Goal: Task Accomplishment & Management: Manage account settings

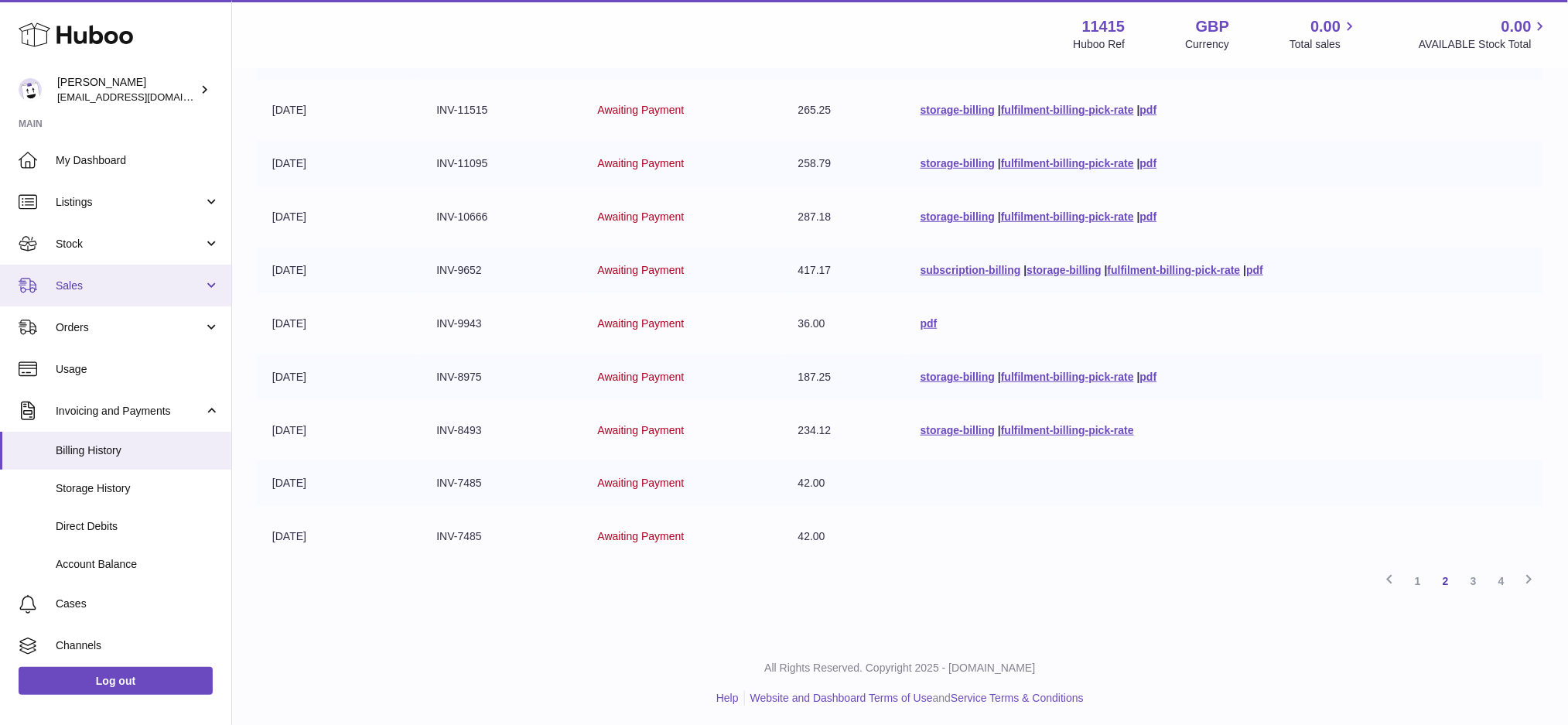
click at [108, 279] on span "Sales" at bounding box center [130, 286] width 147 height 15
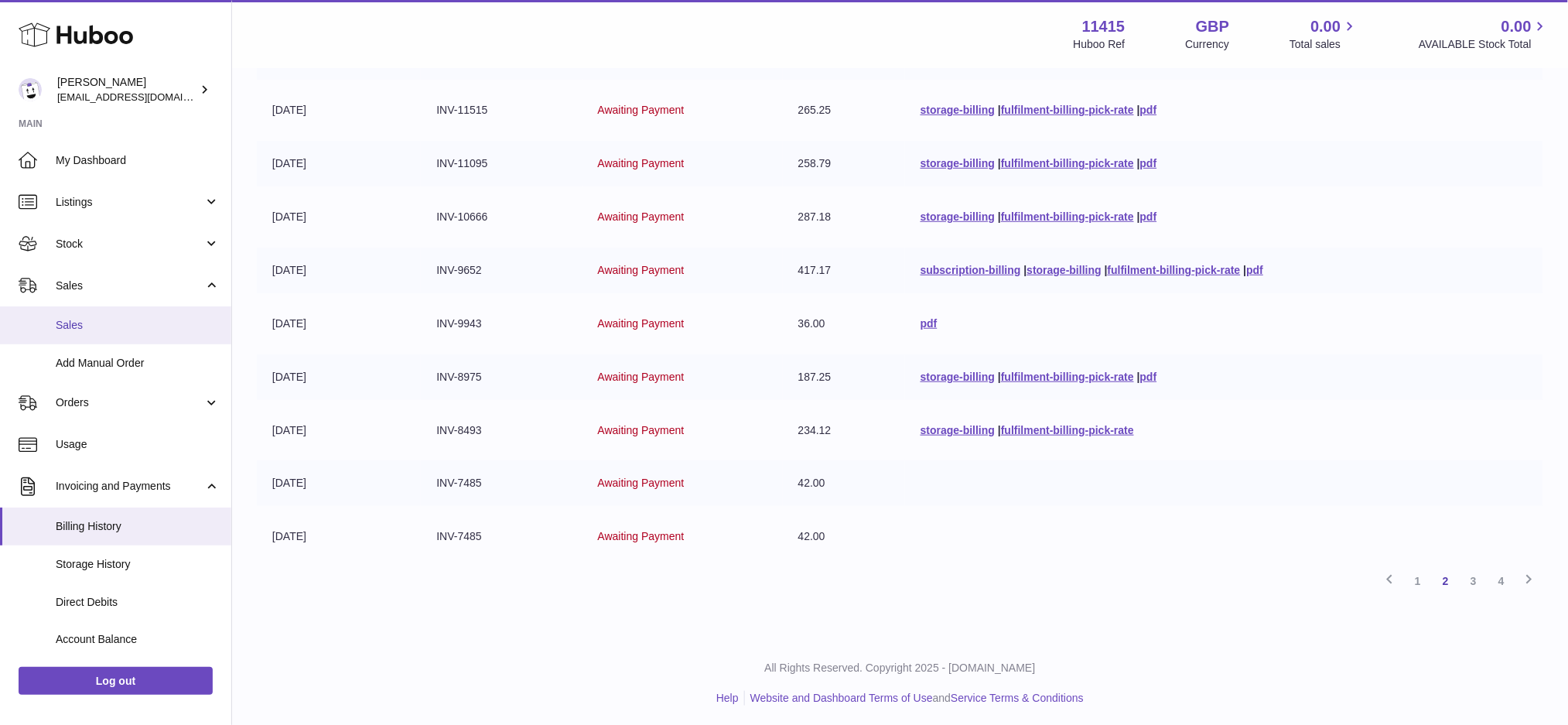
click at [116, 332] on link "Sales" at bounding box center [116, 325] width 231 height 38
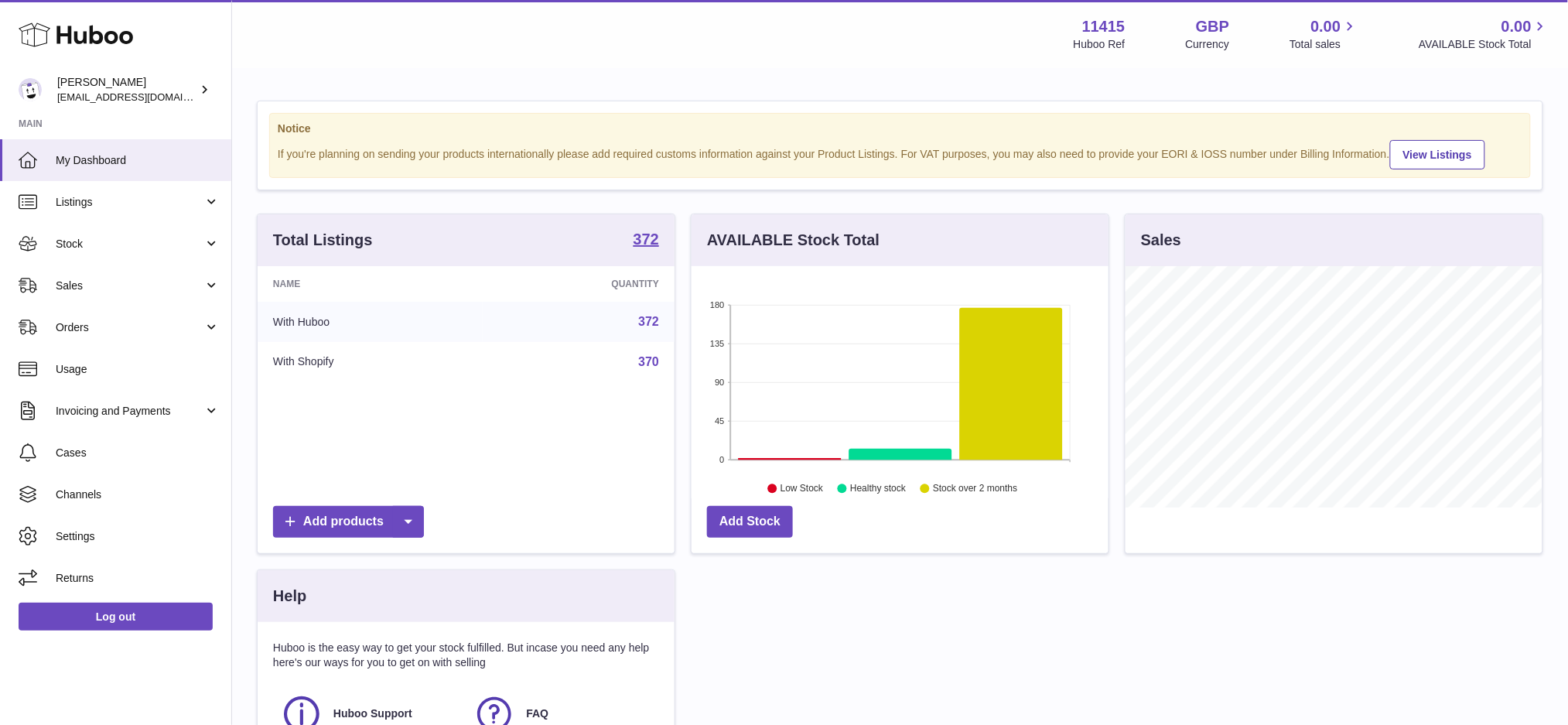
scroll to position [241, 417]
click at [162, 283] on span "Sales" at bounding box center [130, 286] width 147 height 15
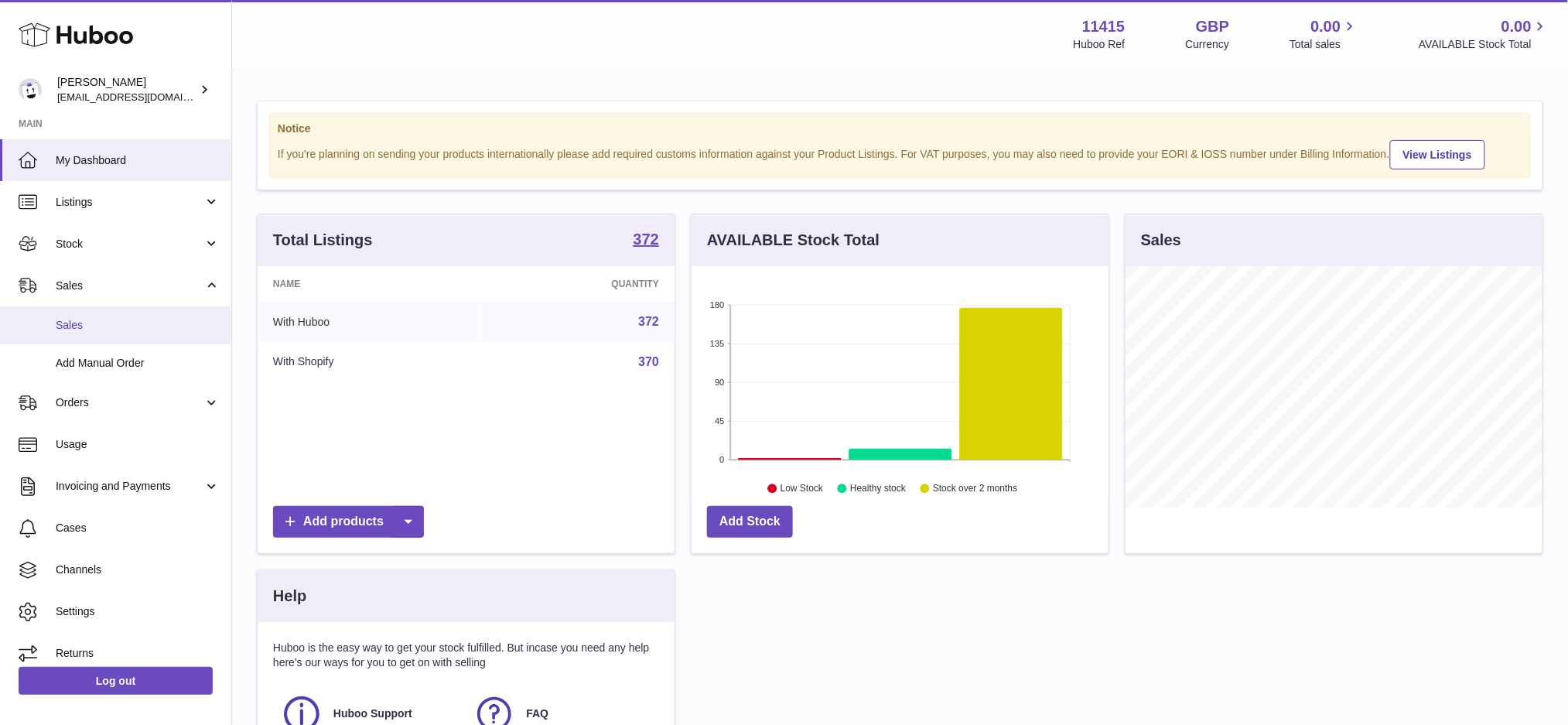
click at [133, 331] on span "Sales" at bounding box center [138, 326] width 164 height 15
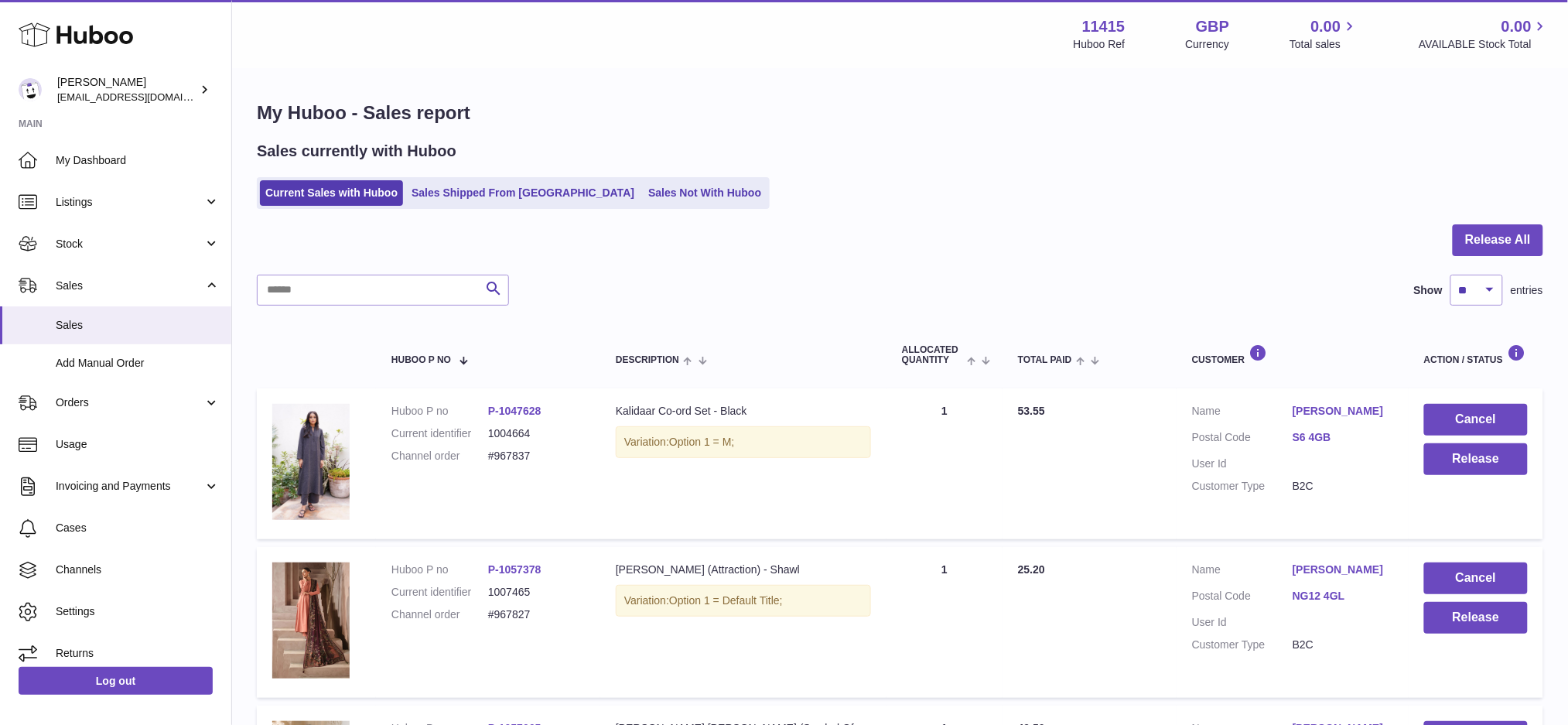
scroll to position [412, 0]
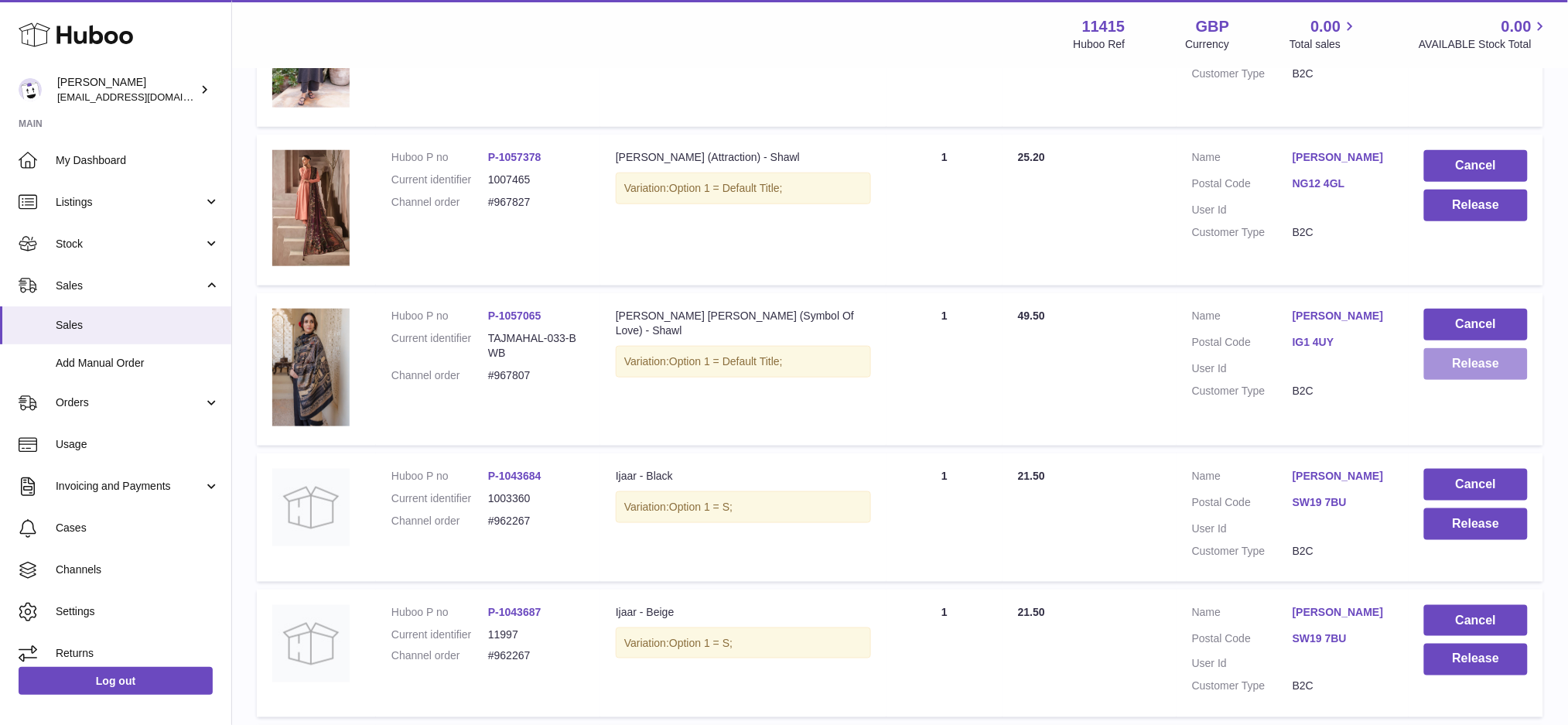
click at [1445, 363] on button "Release" at bounding box center [1475, 364] width 104 height 32
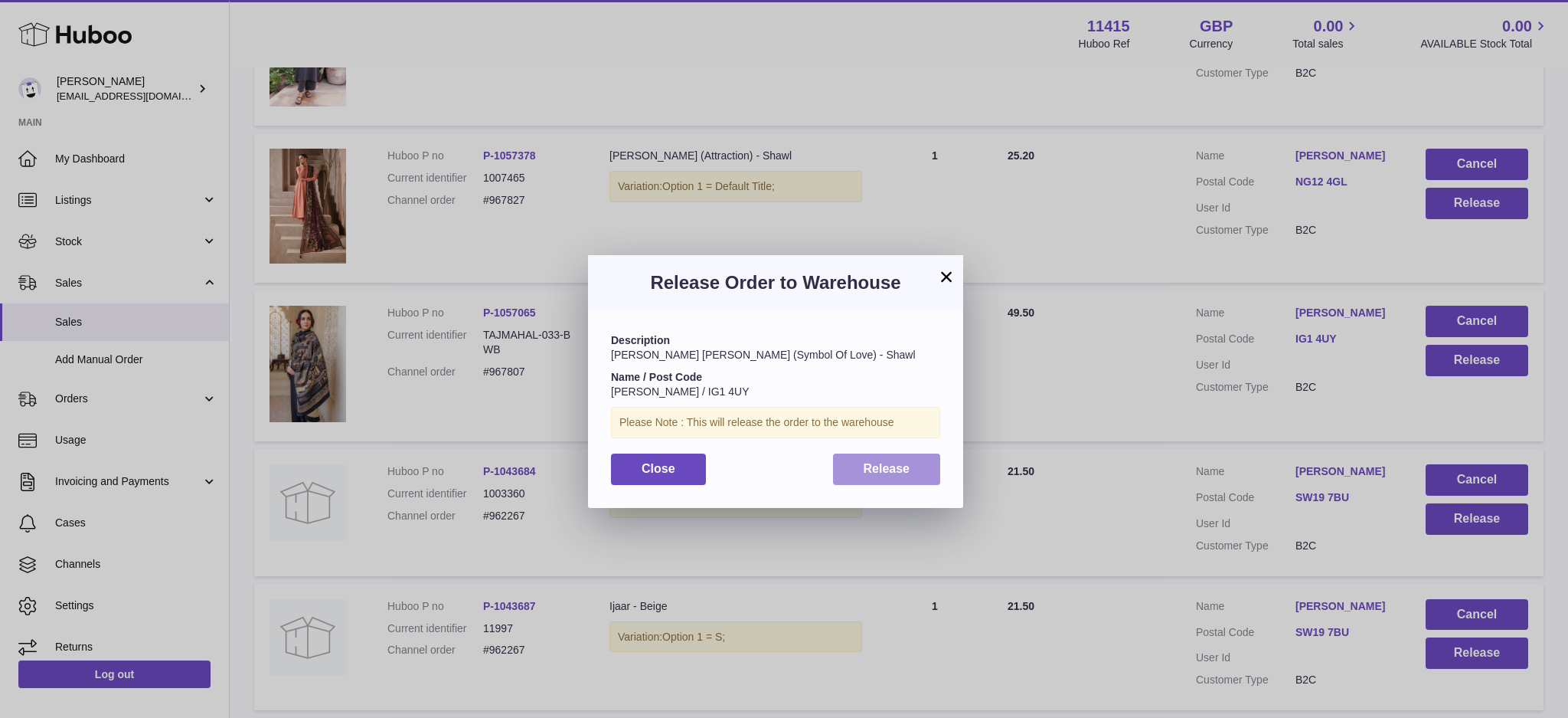
click at [893, 478] on button "Release" at bounding box center [887, 469] width 108 height 31
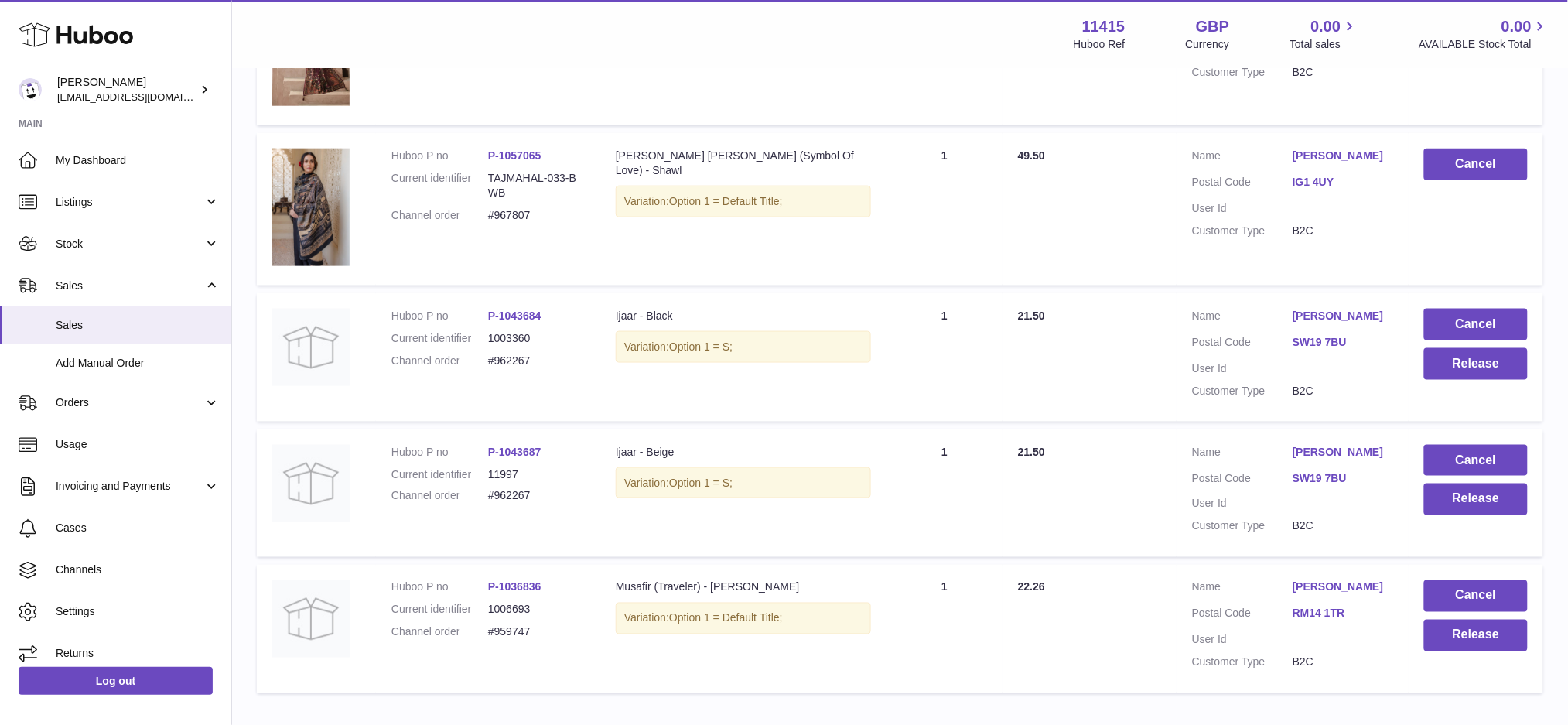
scroll to position [668, 0]
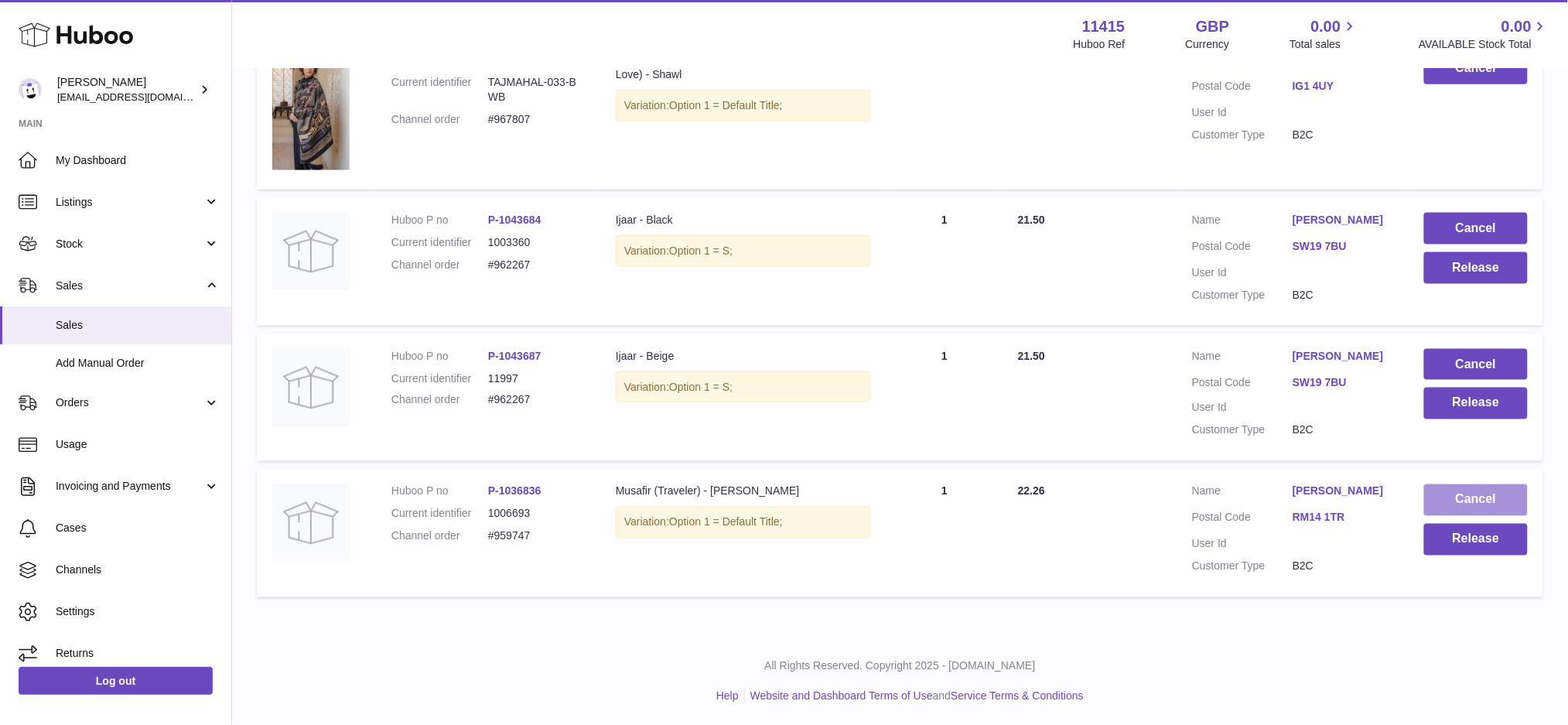
click at [1442, 490] on button "Cancel" at bounding box center [1475, 500] width 104 height 32
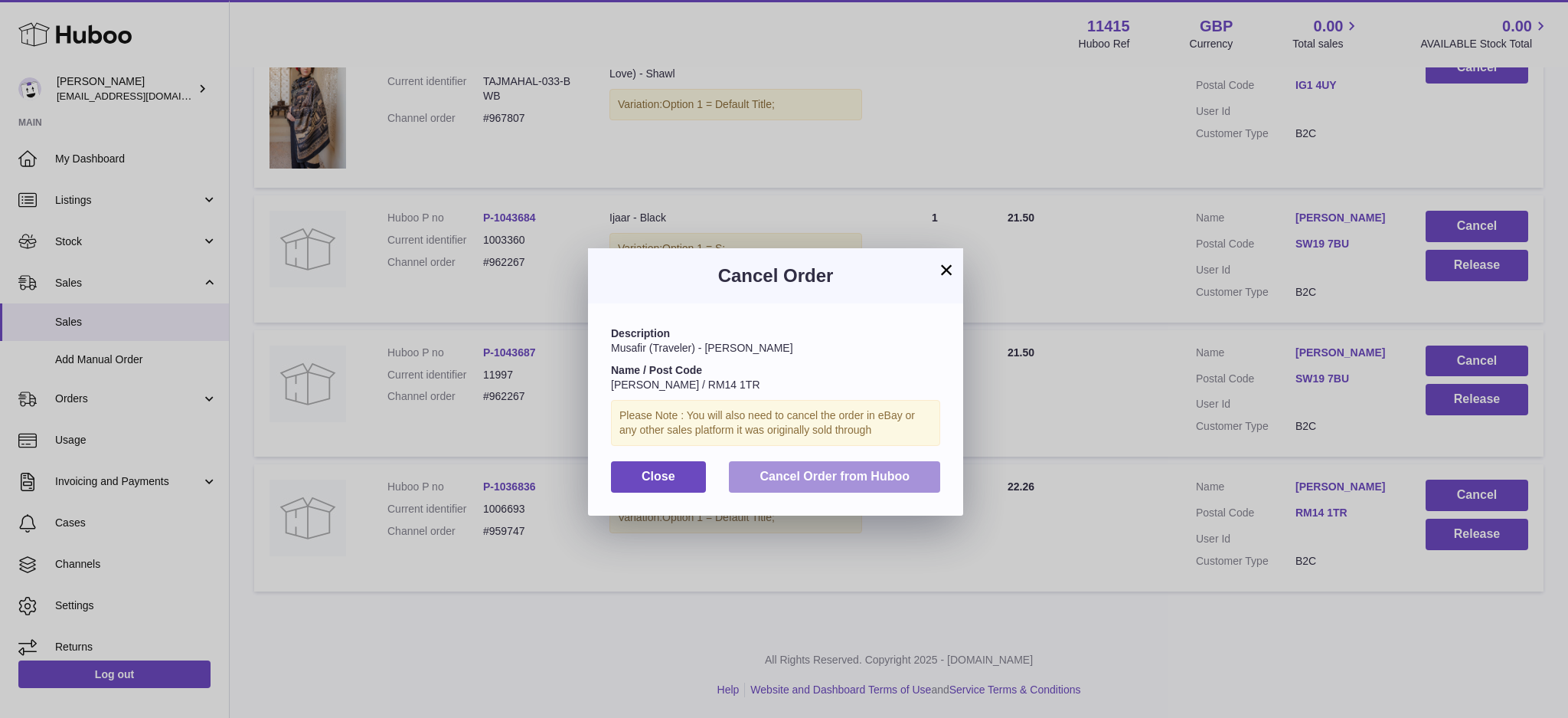
click at [782, 481] on span "Cancel Order from Huboo" at bounding box center [834, 476] width 151 height 13
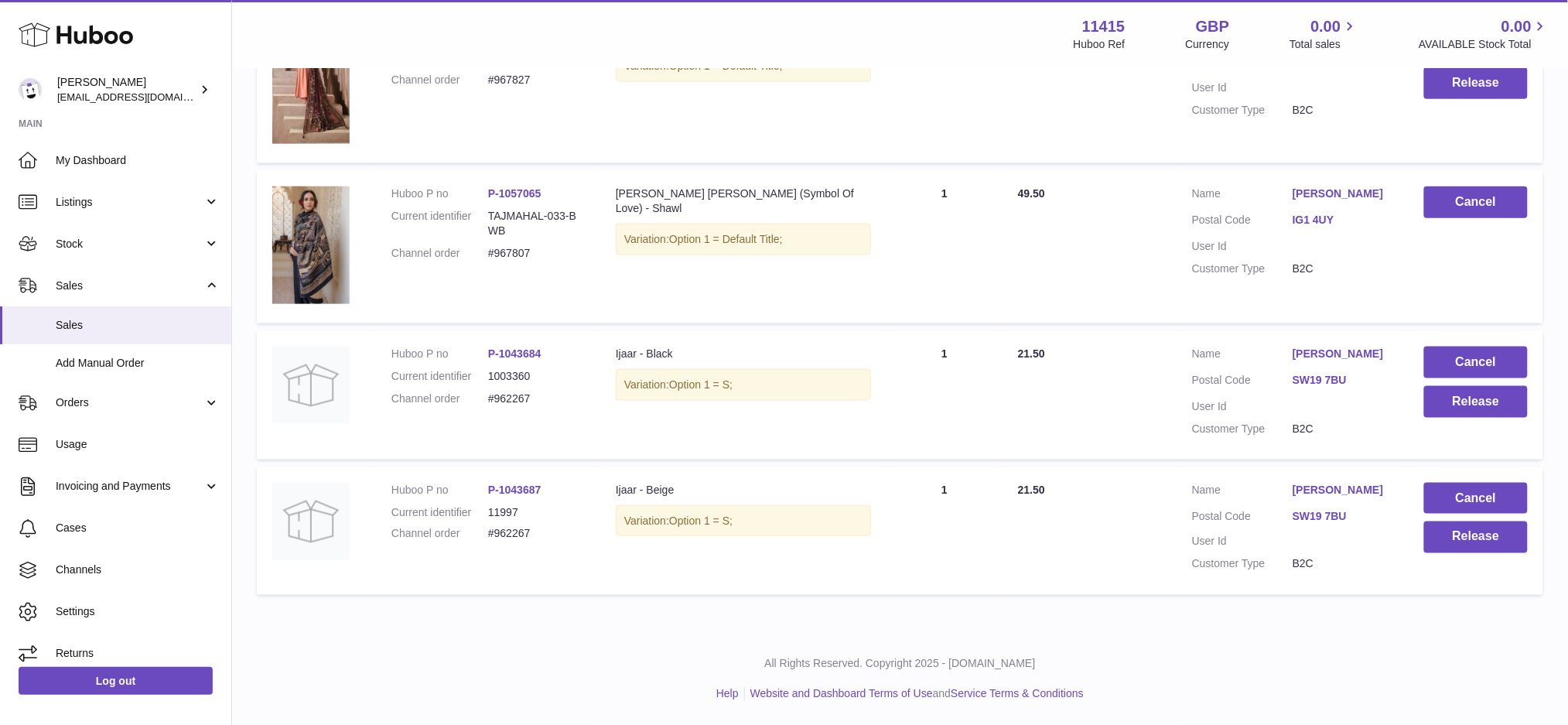
scroll to position [533, 0]
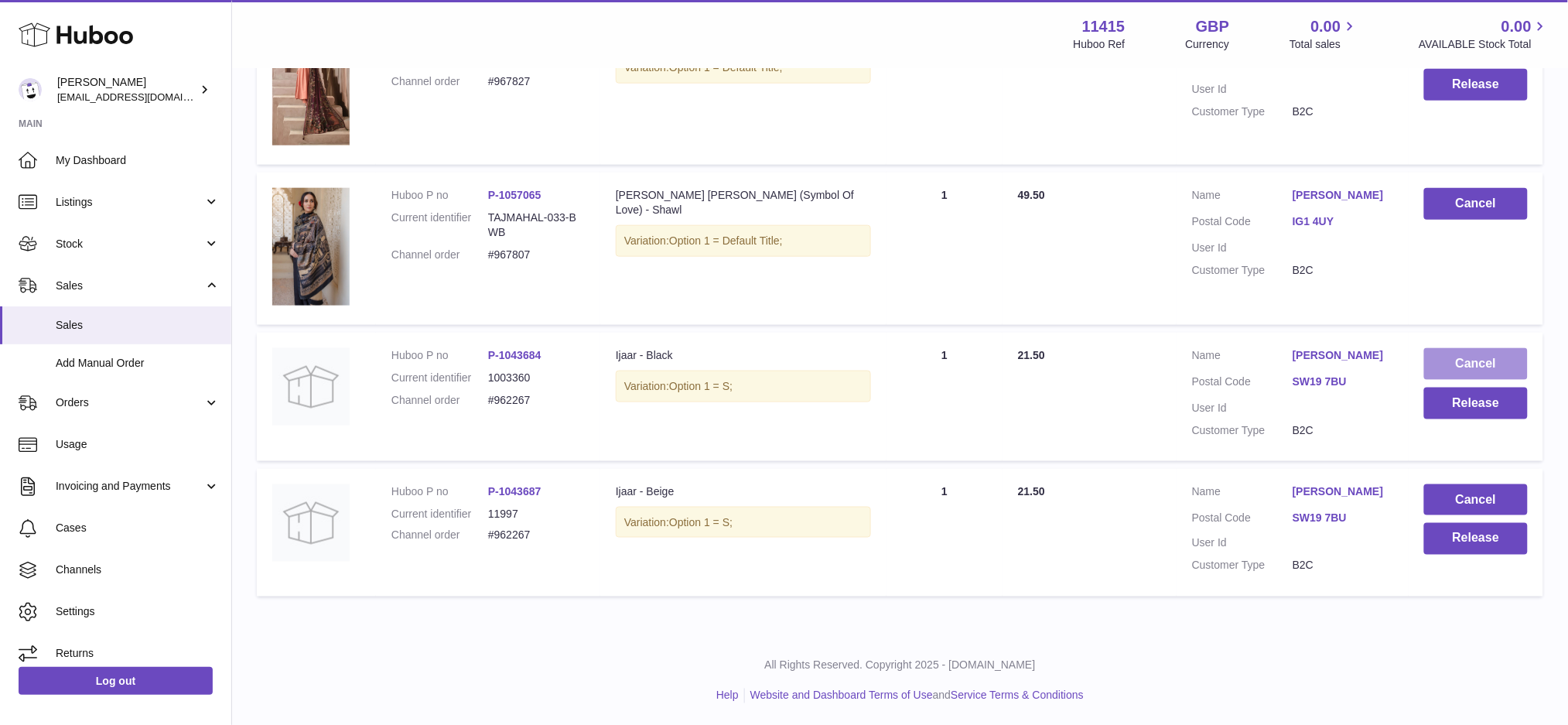
click at [1468, 364] on button "Cancel" at bounding box center [1475, 364] width 104 height 32
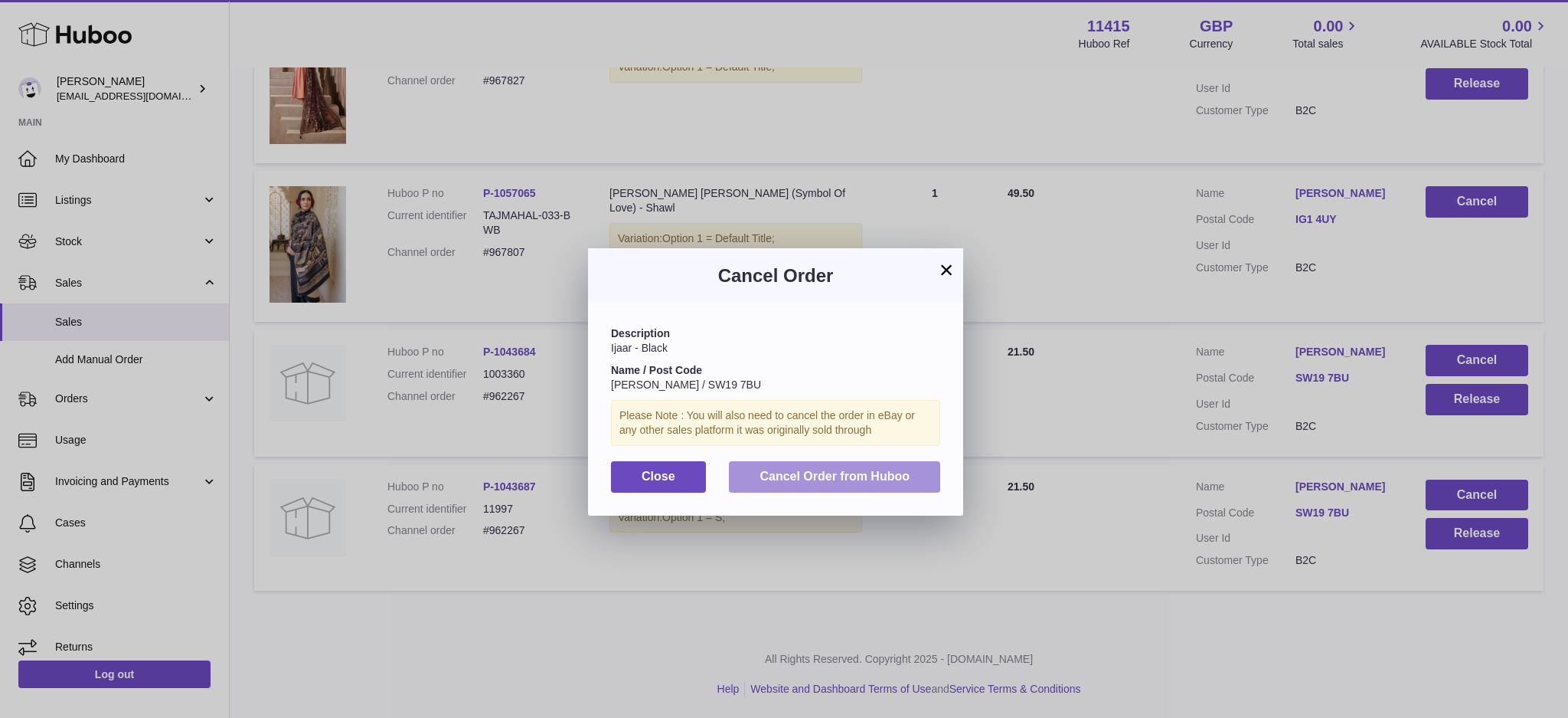
click at [875, 477] on span "Cancel Order from Huboo" at bounding box center [834, 476] width 151 height 13
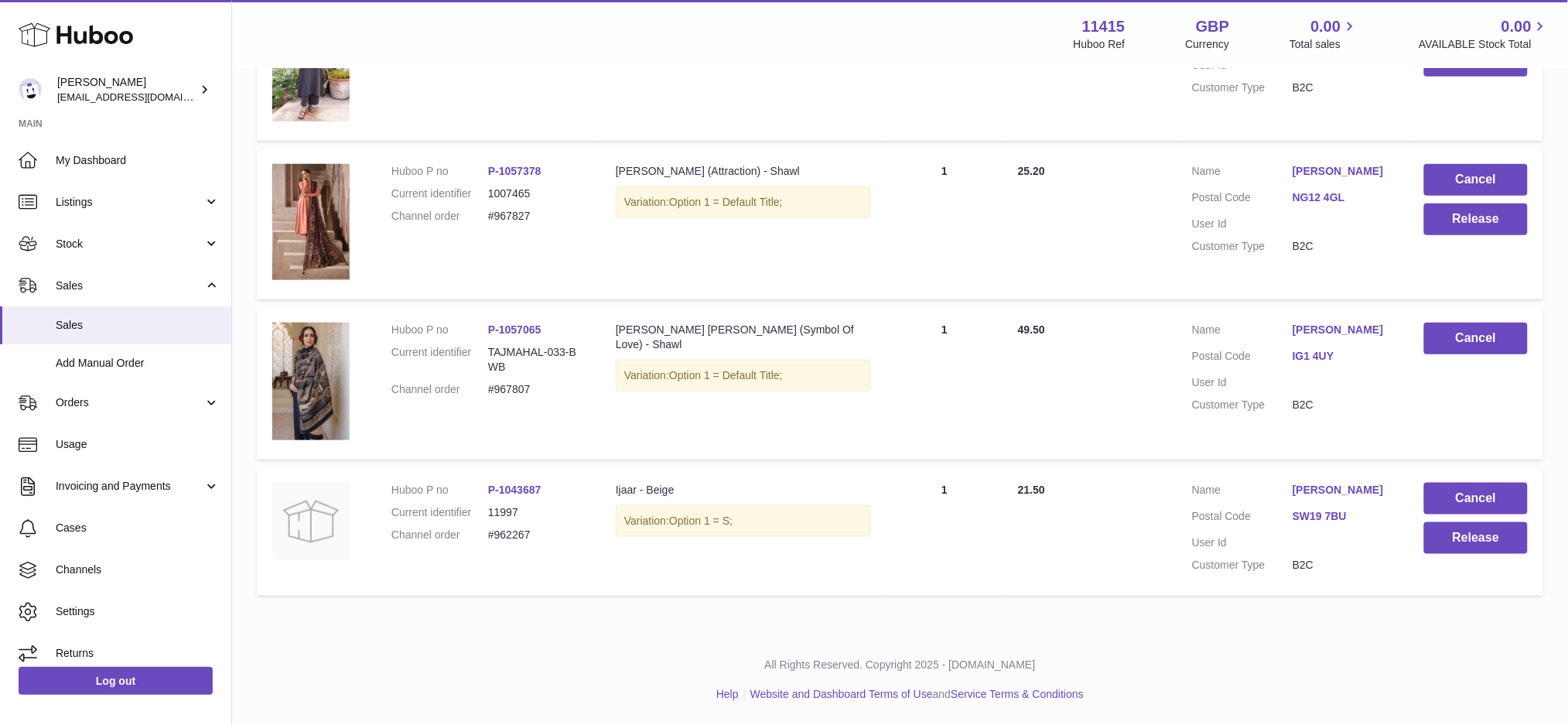
scroll to position [397, 0]
click at [1442, 498] on button "Cancel" at bounding box center [1475, 499] width 104 height 32
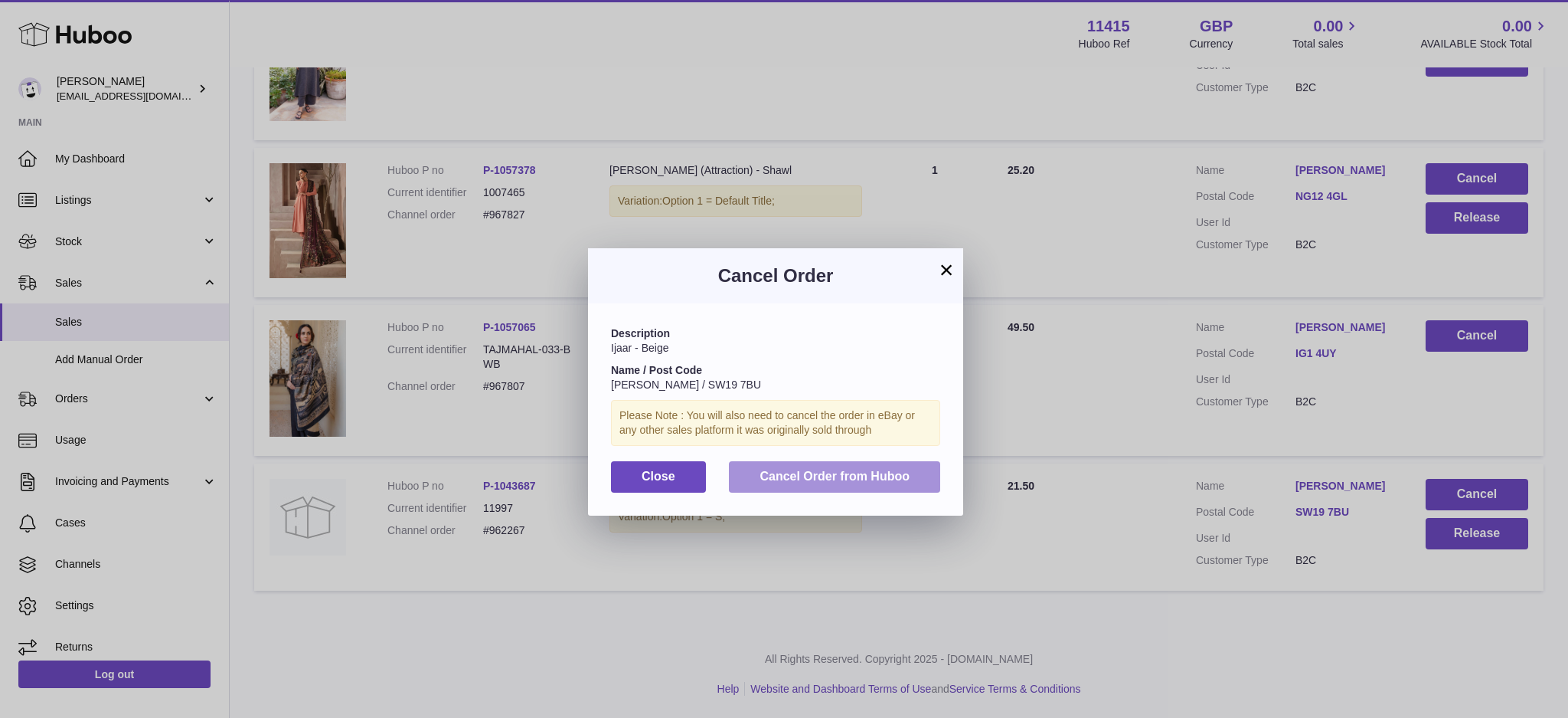
drag, startPoint x: 806, startPoint y: 479, endPoint x: 877, endPoint y: 489, distance: 71.7
click at [809, 479] on span "Cancel Order from Huboo" at bounding box center [834, 476] width 151 height 13
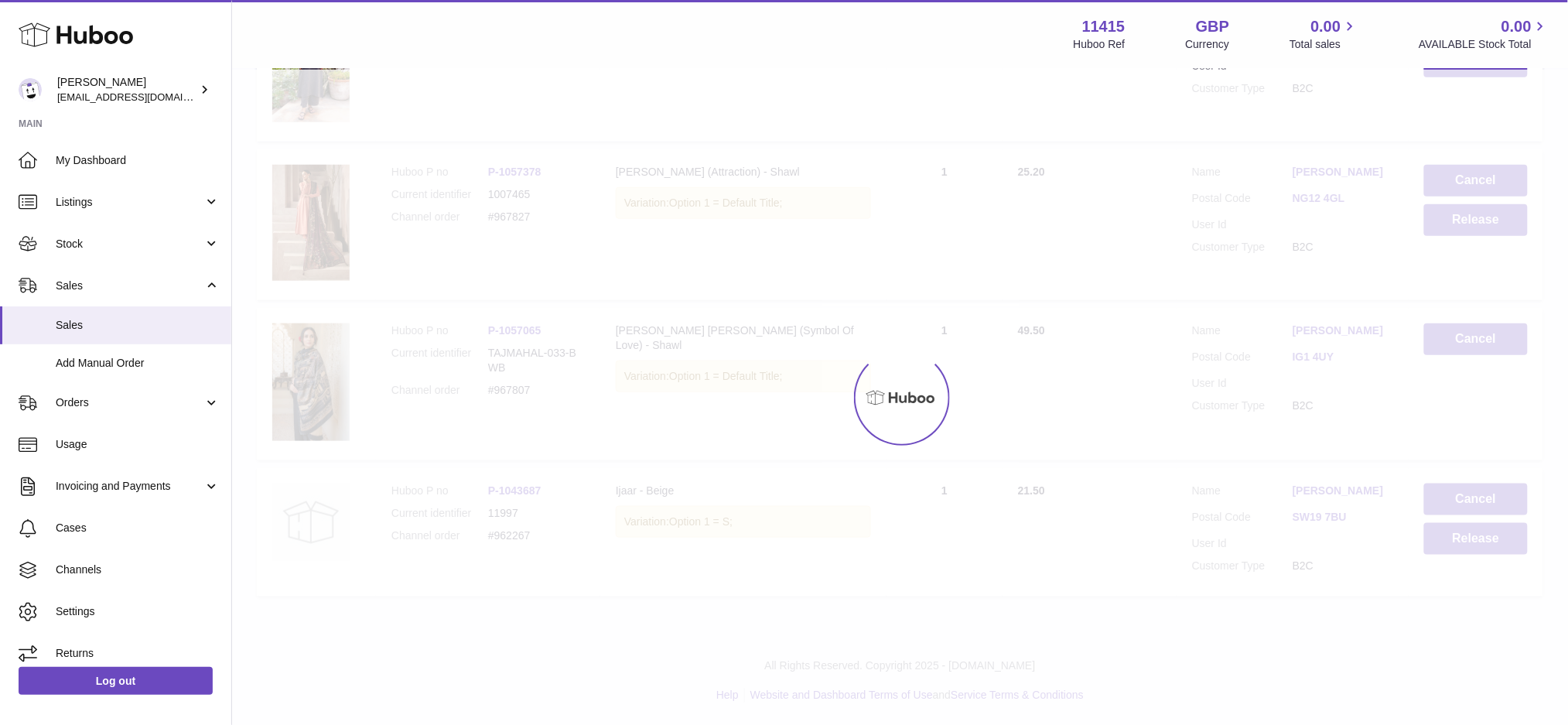
scroll to position [262, 0]
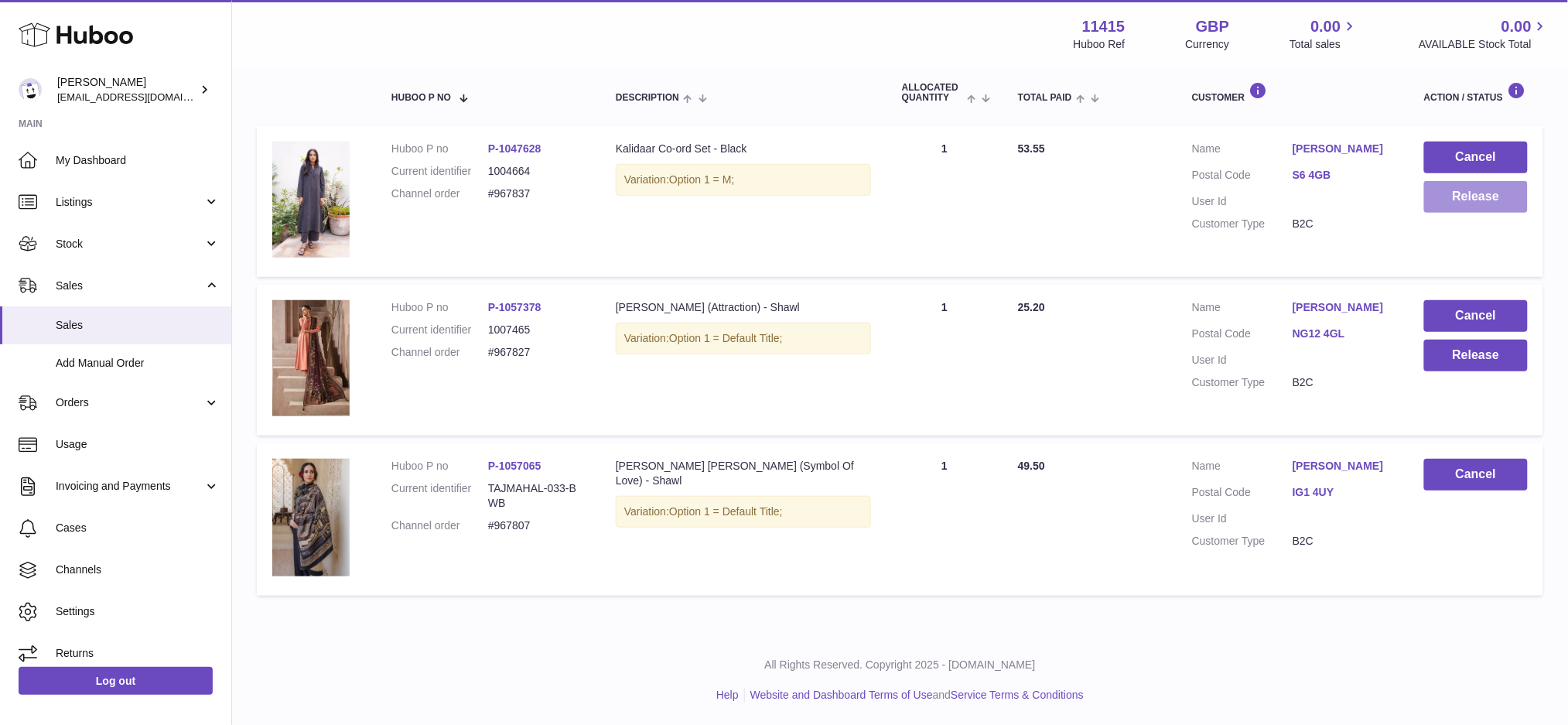
click at [1448, 204] on button "Release" at bounding box center [1475, 197] width 104 height 32
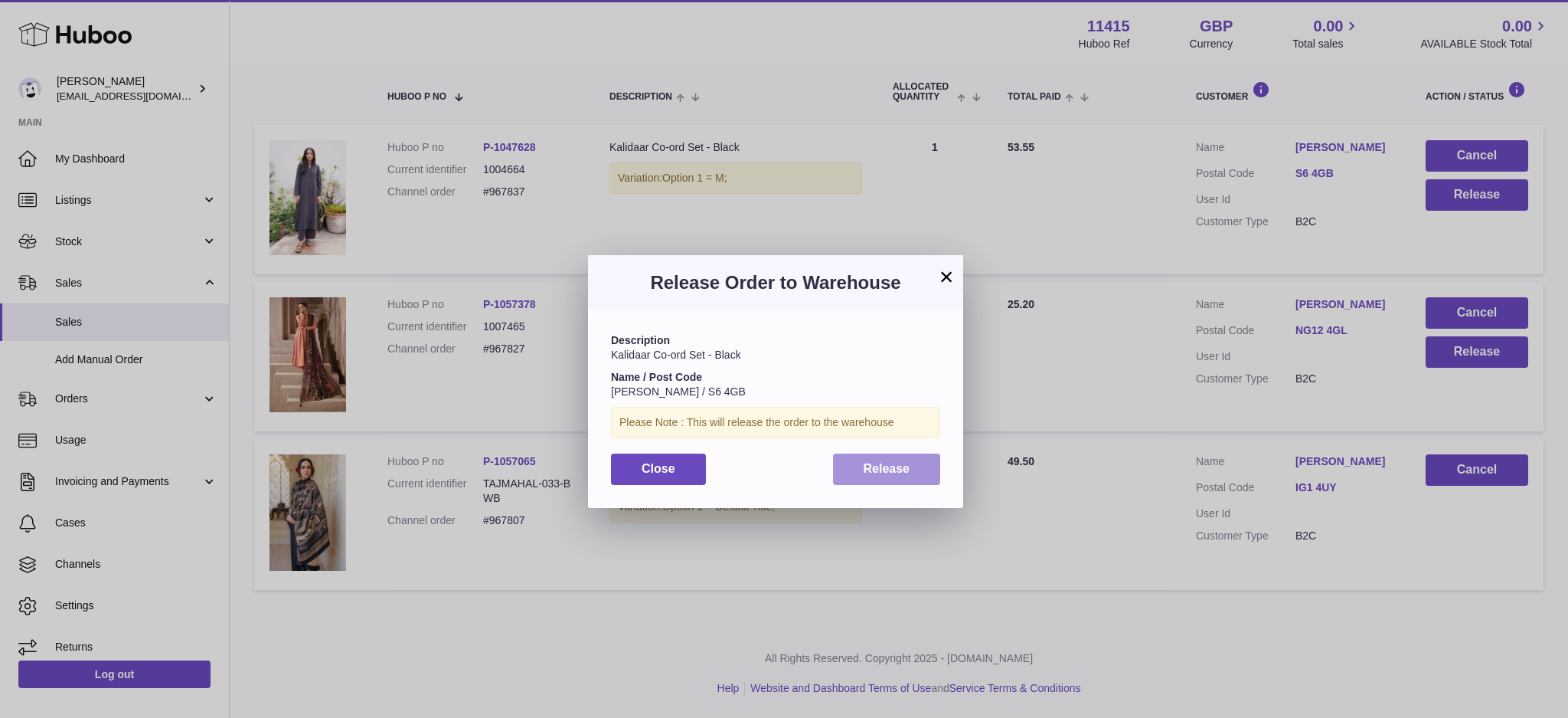
click at [889, 470] on span "Release" at bounding box center [887, 469] width 47 height 13
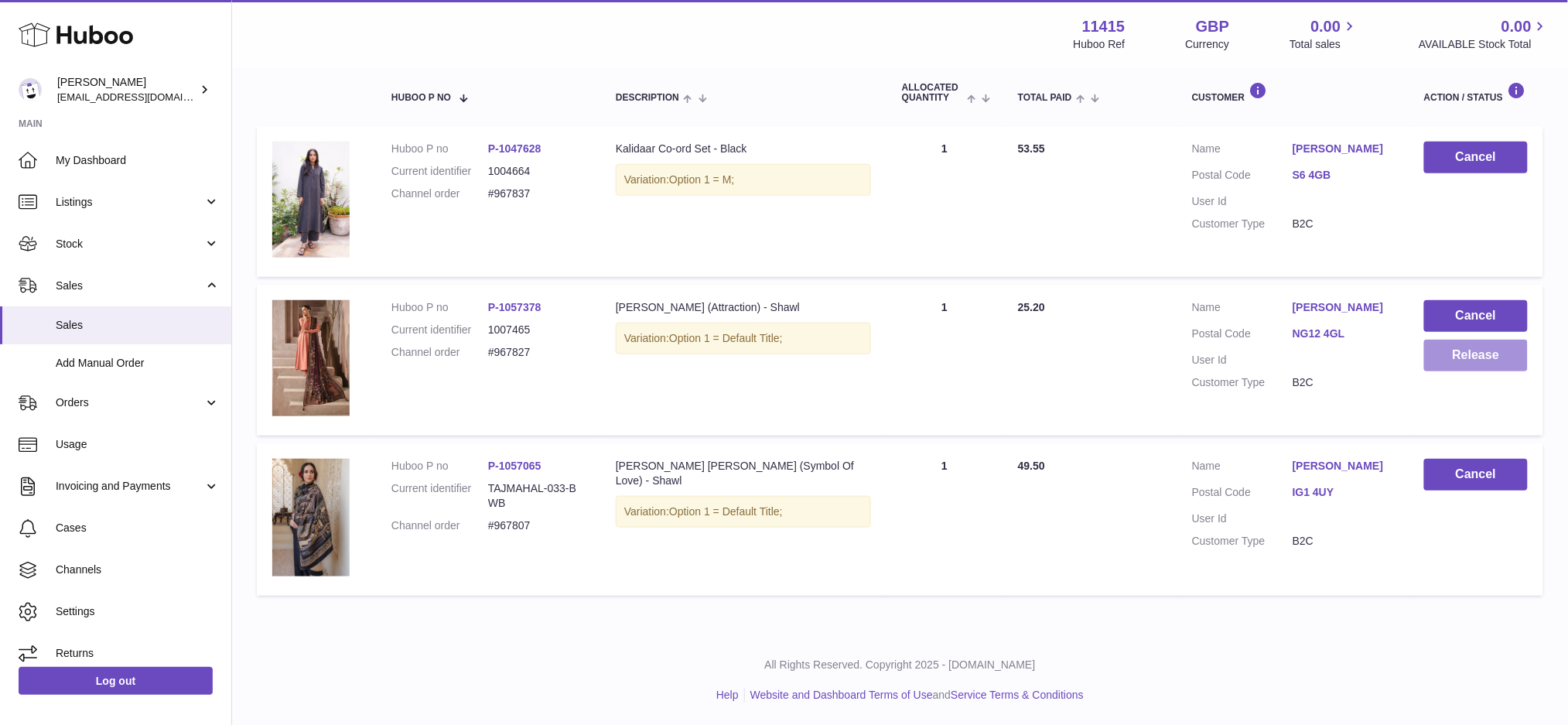
click at [1489, 351] on button "Release" at bounding box center [1475, 356] width 104 height 32
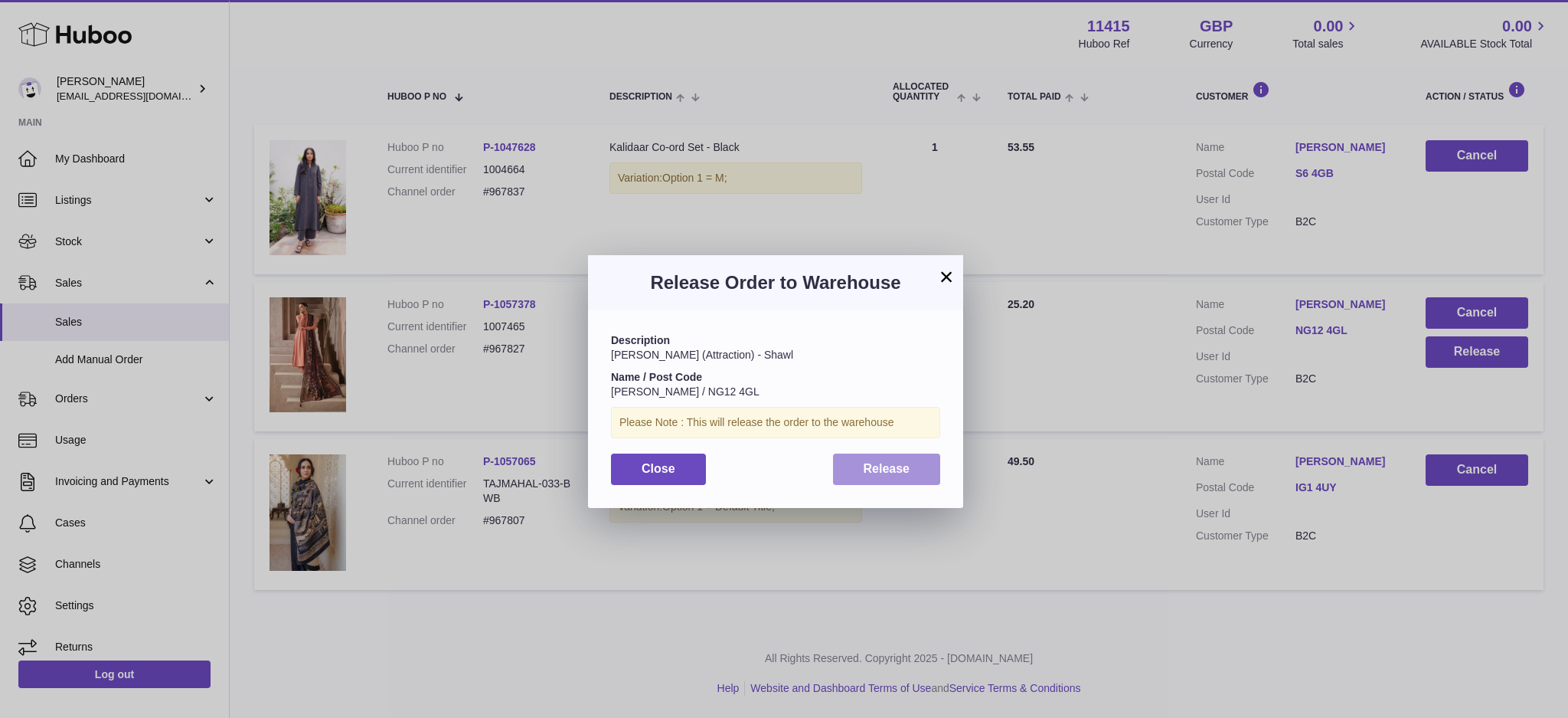
click at [884, 458] on button "Release" at bounding box center [887, 469] width 108 height 31
